Goal: Transaction & Acquisition: Obtain resource

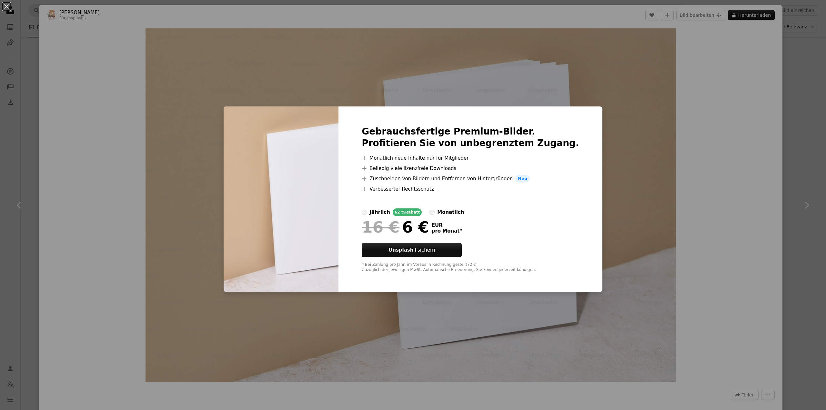
scroll to position [2033, 0]
click at [198, 71] on div "An X shape Gebrauchsfertige Premium-Bilder. Profitieren Sie von unbegrenztem Zu…" at bounding box center [413, 205] width 826 height 410
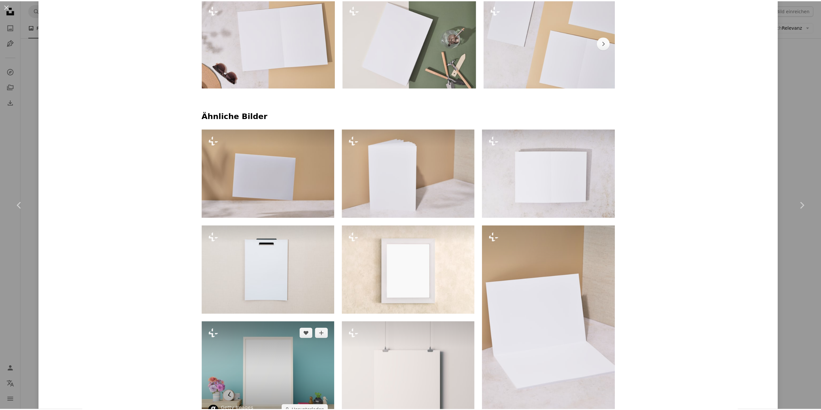
scroll to position [581, 0]
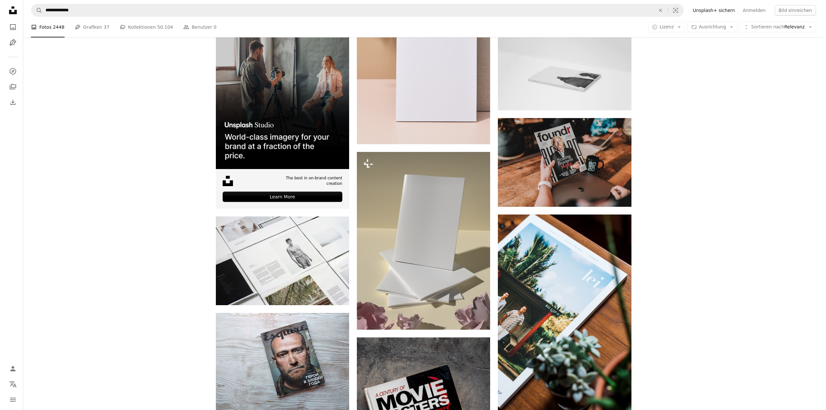
scroll to position [1936, 0]
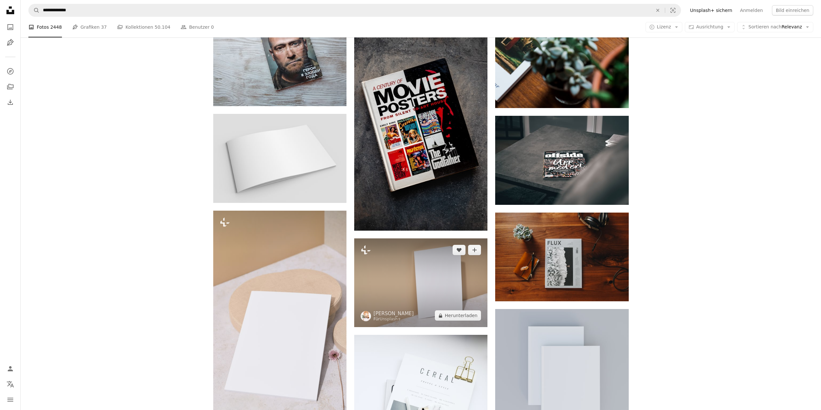
click at [405, 300] on img at bounding box center [420, 282] width 133 height 89
